Goal: Navigation & Orientation: Find specific page/section

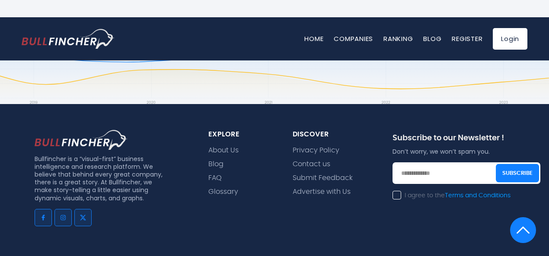
scroll to position [1927, 0]
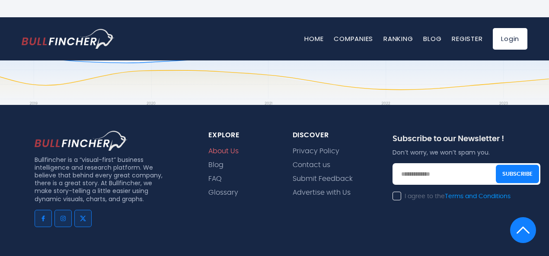
click at [227, 153] on link "About Us" at bounding box center [223, 151] width 30 height 8
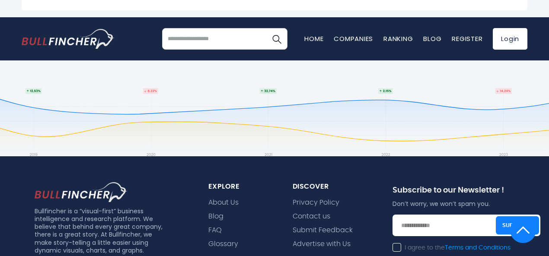
scroll to position [582, 0]
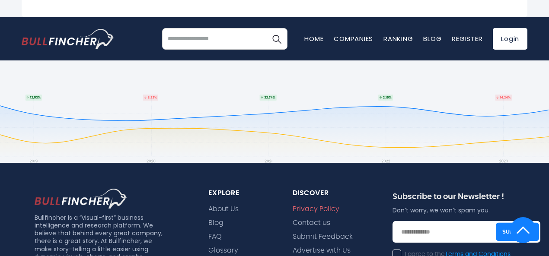
click at [316, 209] on link "Privacy Policy" at bounding box center [316, 209] width 47 height 8
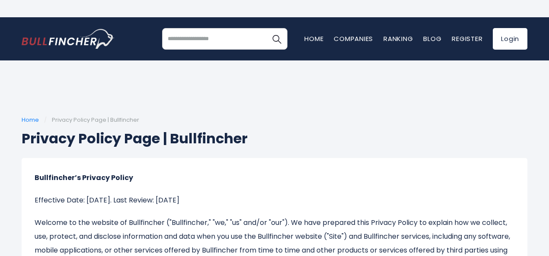
click at [279, 180] on p "Bullfincher’s Privacy Policy" at bounding box center [275, 178] width 480 height 14
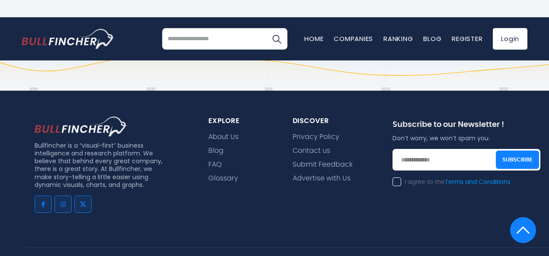
scroll to position [2231, 0]
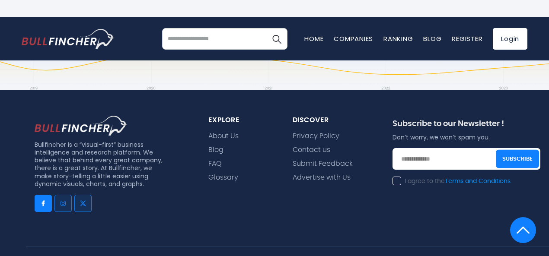
click at [45, 203] on img "Go to facebook" at bounding box center [43, 203] width 7 height 7
click at [64, 201] on img "Go to instagram" at bounding box center [63, 203] width 5 height 5
